Goal: Task Accomplishment & Management: Manage account settings

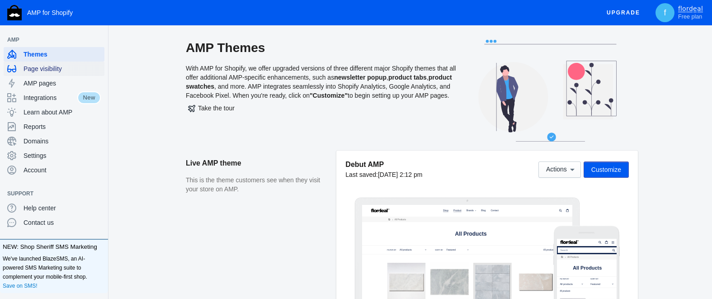
click at [42, 67] on span "Page visibility" at bounding box center [61, 68] width 77 height 9
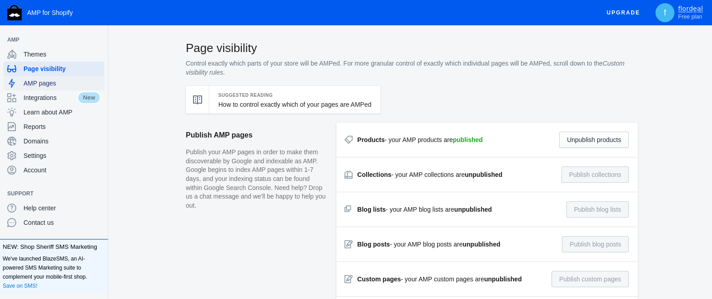
click at [43, 83] on span "AMP pages" at bounding box center [61, 83] width 77 height 9
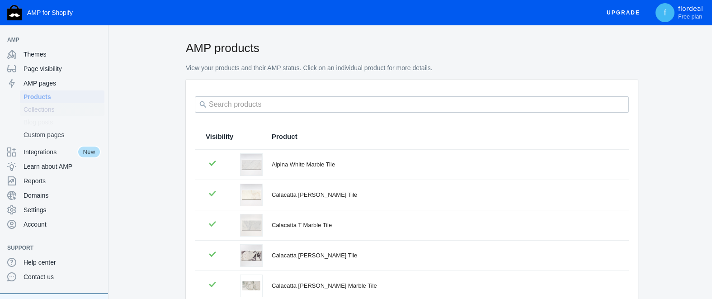
click at [34, 112] on span "Collections" at bounding box center [61, 109] width 77 height 9
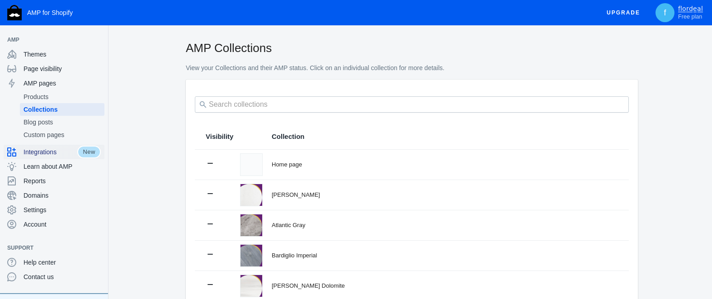
click at [38, 152] on span "Integrations" at bounding box center [50, 151] width 54 height 9
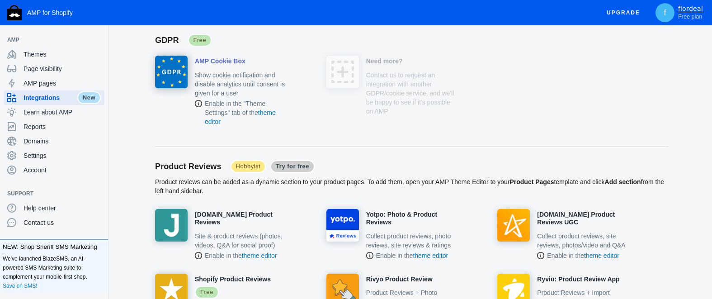
scroll to position [370, 0]
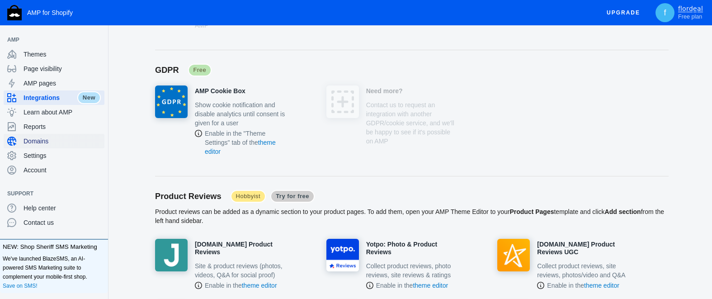
click at [38, 138] on span "Domains" at bounding box center [61, 140] width 77 height 9
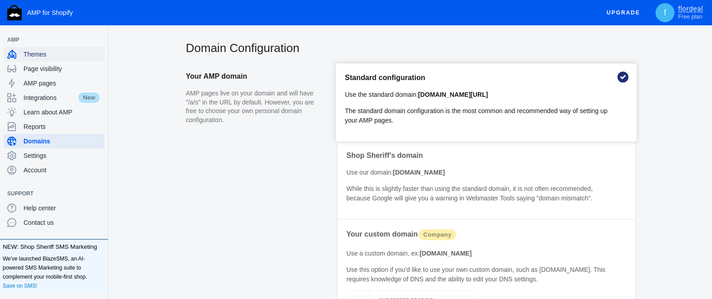
click at [36, 54] on span "Themes" at bounding box center [61, 54] width 77 height 9
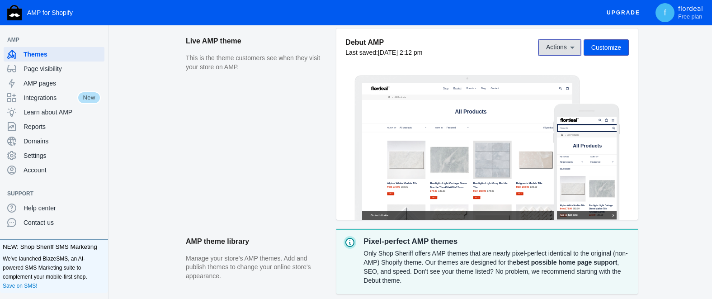
click at [567, 48] on icon at bounding box center [571, 47] width 9 height 9
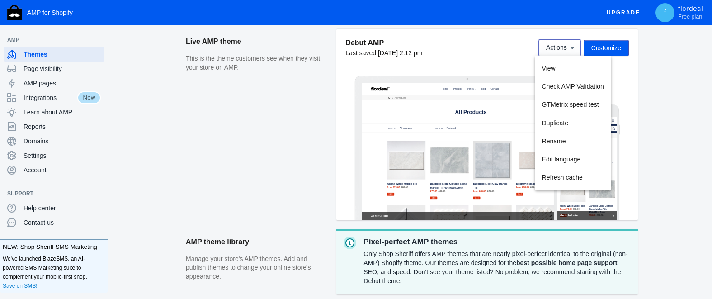
scroll to position [122, 0]
click at [646, 112] on div at bounding box center [356, 149] width 712 height 299
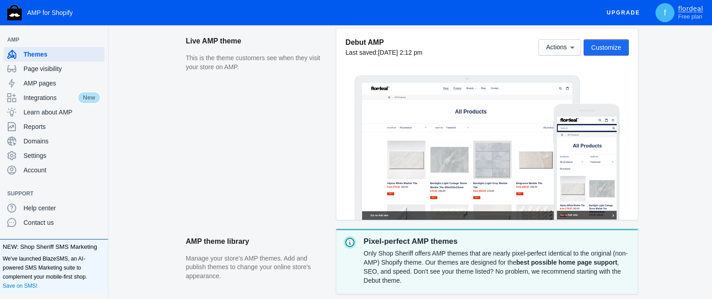
click at [613, 47] on span "Customize" at bounding box center [606, 47] width 30 height 7
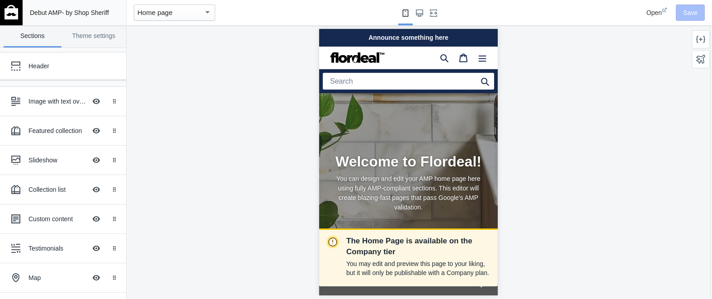
click at [184, 16] on div "Home page" at bounding box center [170, 12] width 66 height 11
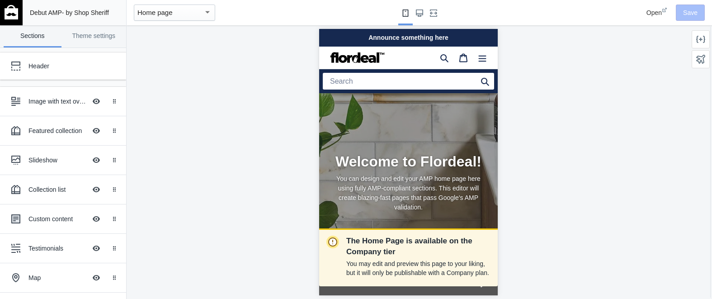
click at [8, 14] on img at bounding box center [12, 12] width 14 height 14
